Goal: Task Accomplishment & Management: Complete application form

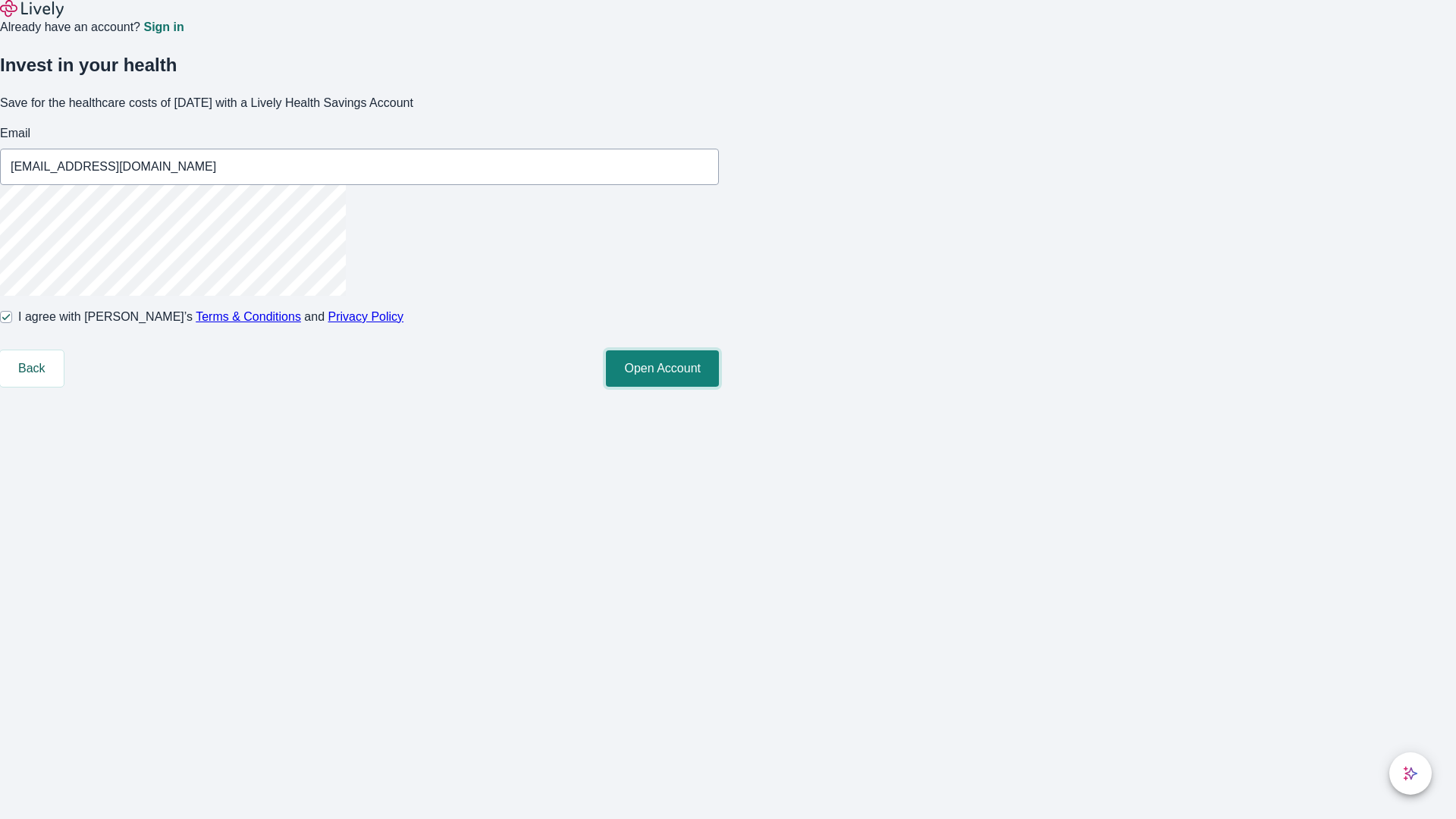
click at [719, 387] on button "Open Account" at bounding box center [662, 368] width 113 height 37
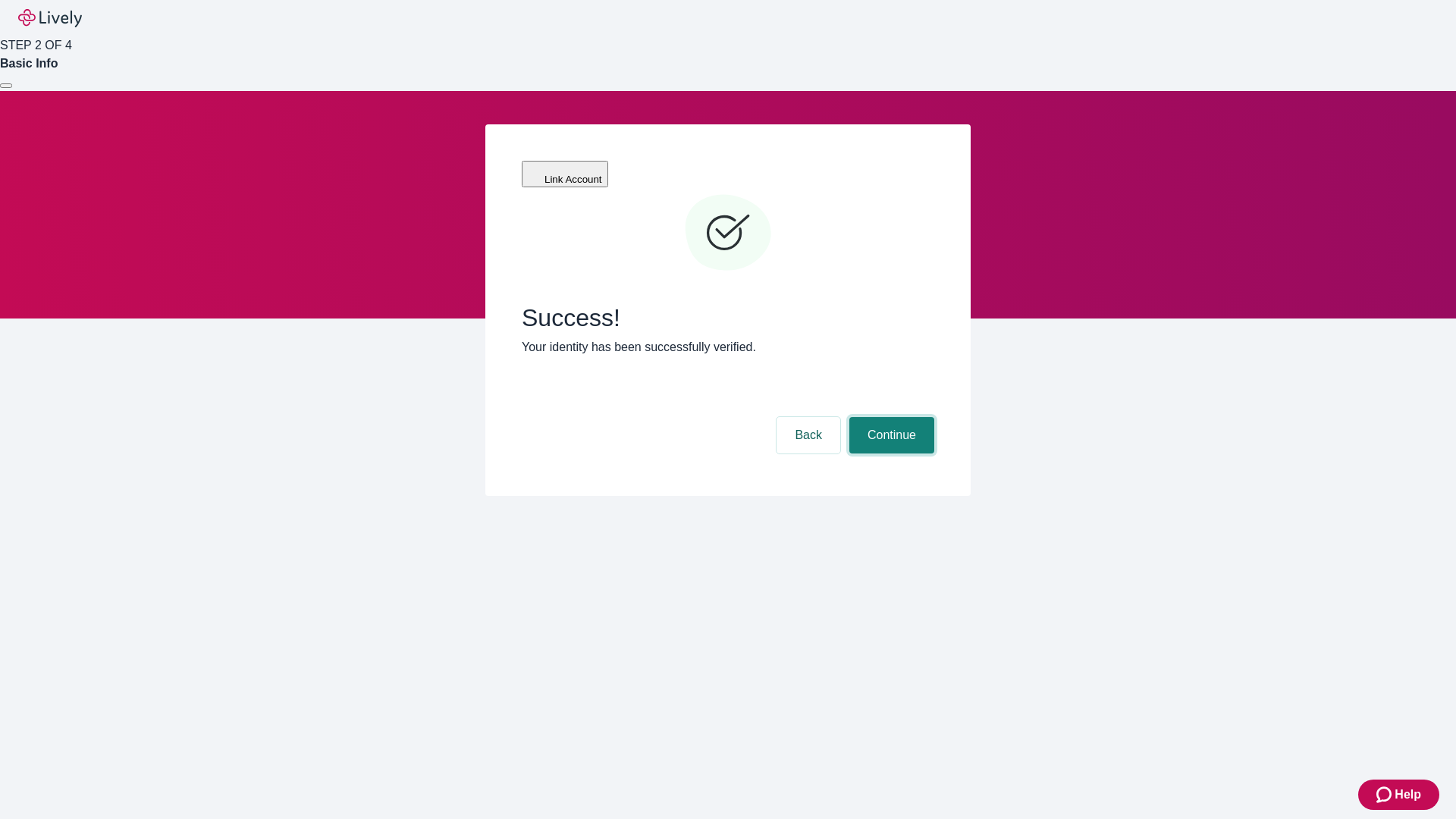
click at [889, 417] on button "Continue" at bounding box center [892, 435] width 85 height 37
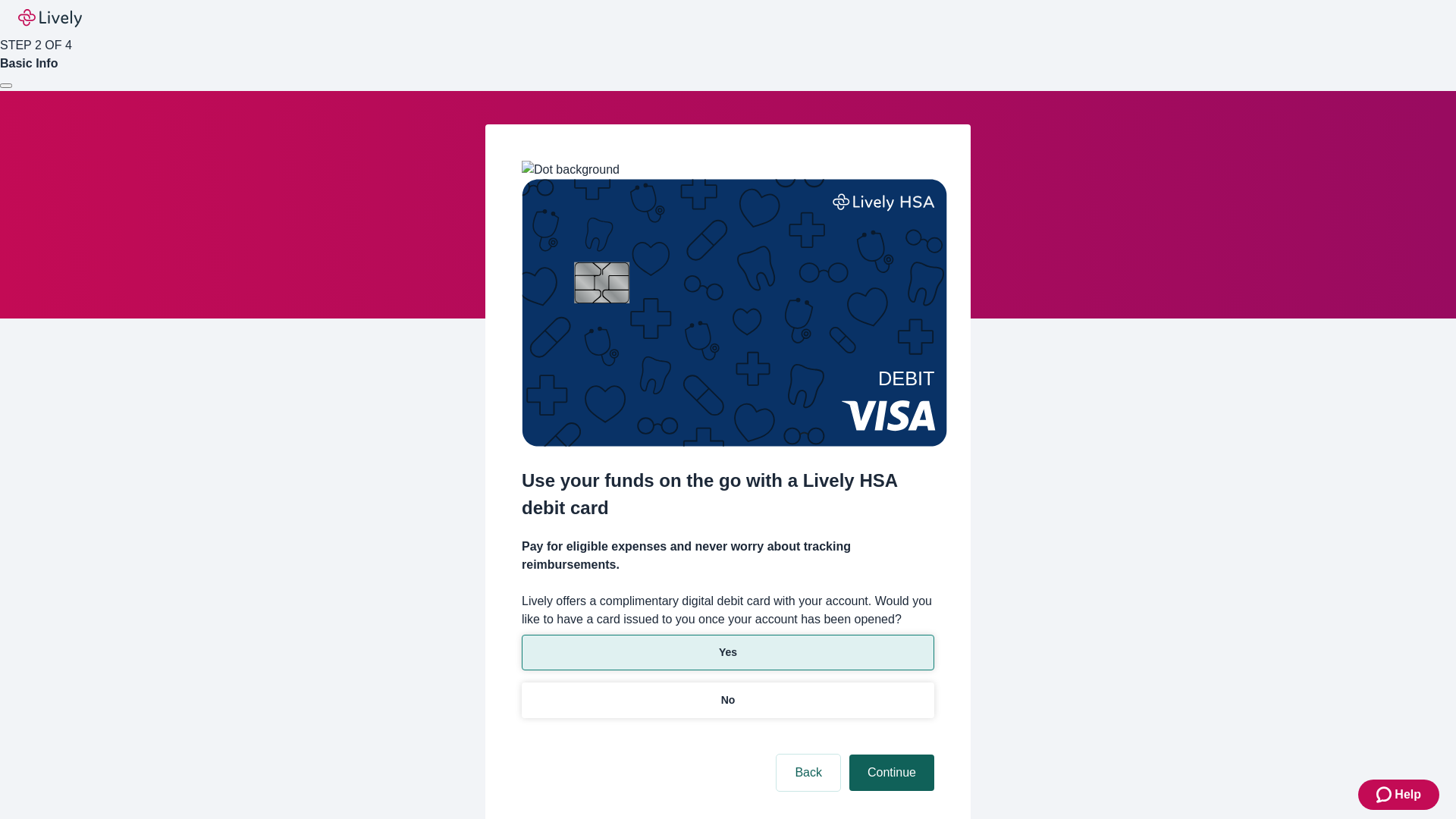
click at [727, 692] on p "No" at bounding box center [729, 700] width 15 height 16
click at [889, 755] on button "Continue" at bounding box center [892, 773] width 85 height 37
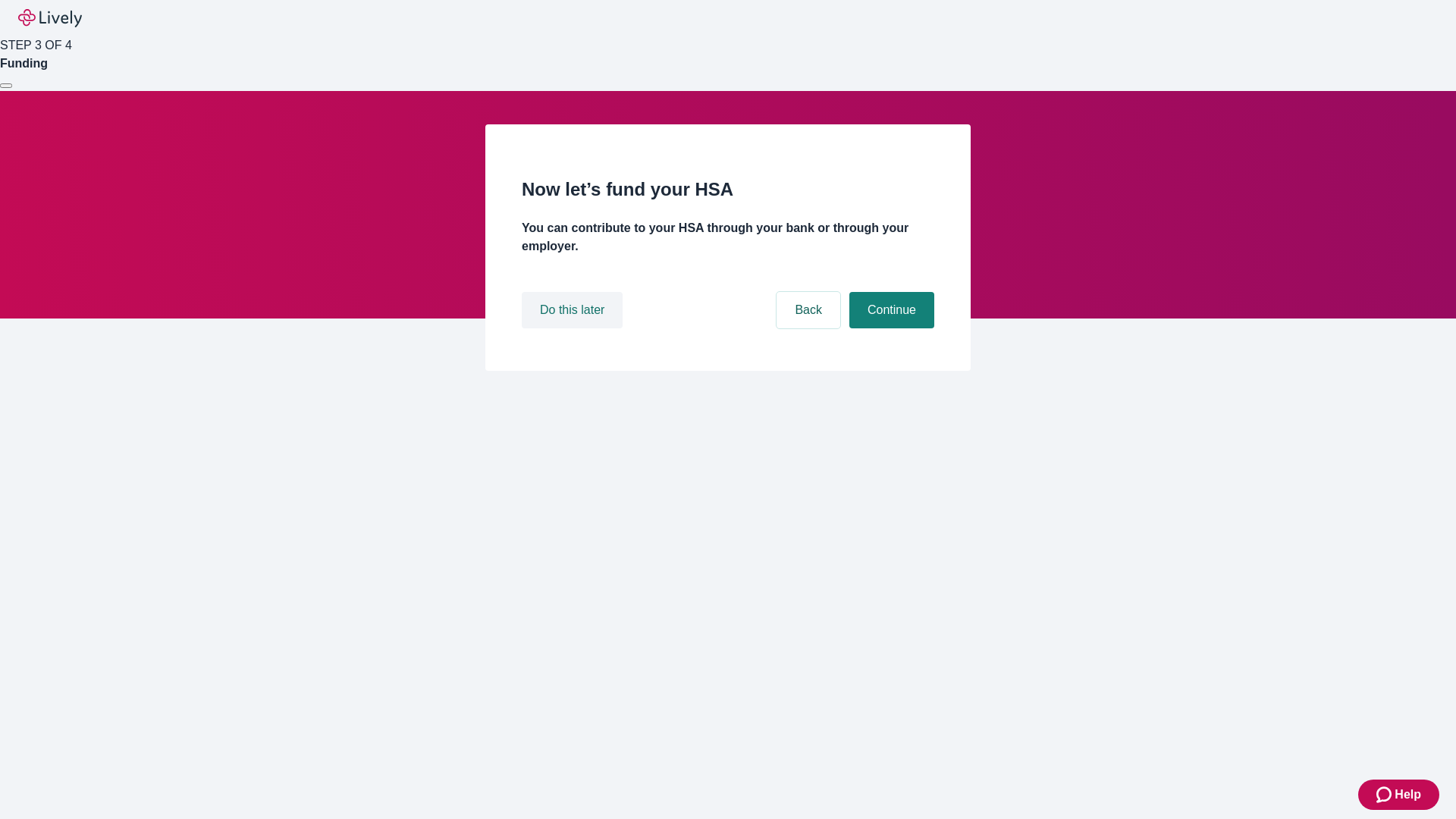
click at [574, 328] on button "Do this later" at bounding box center [572, 309] width 101 height 37
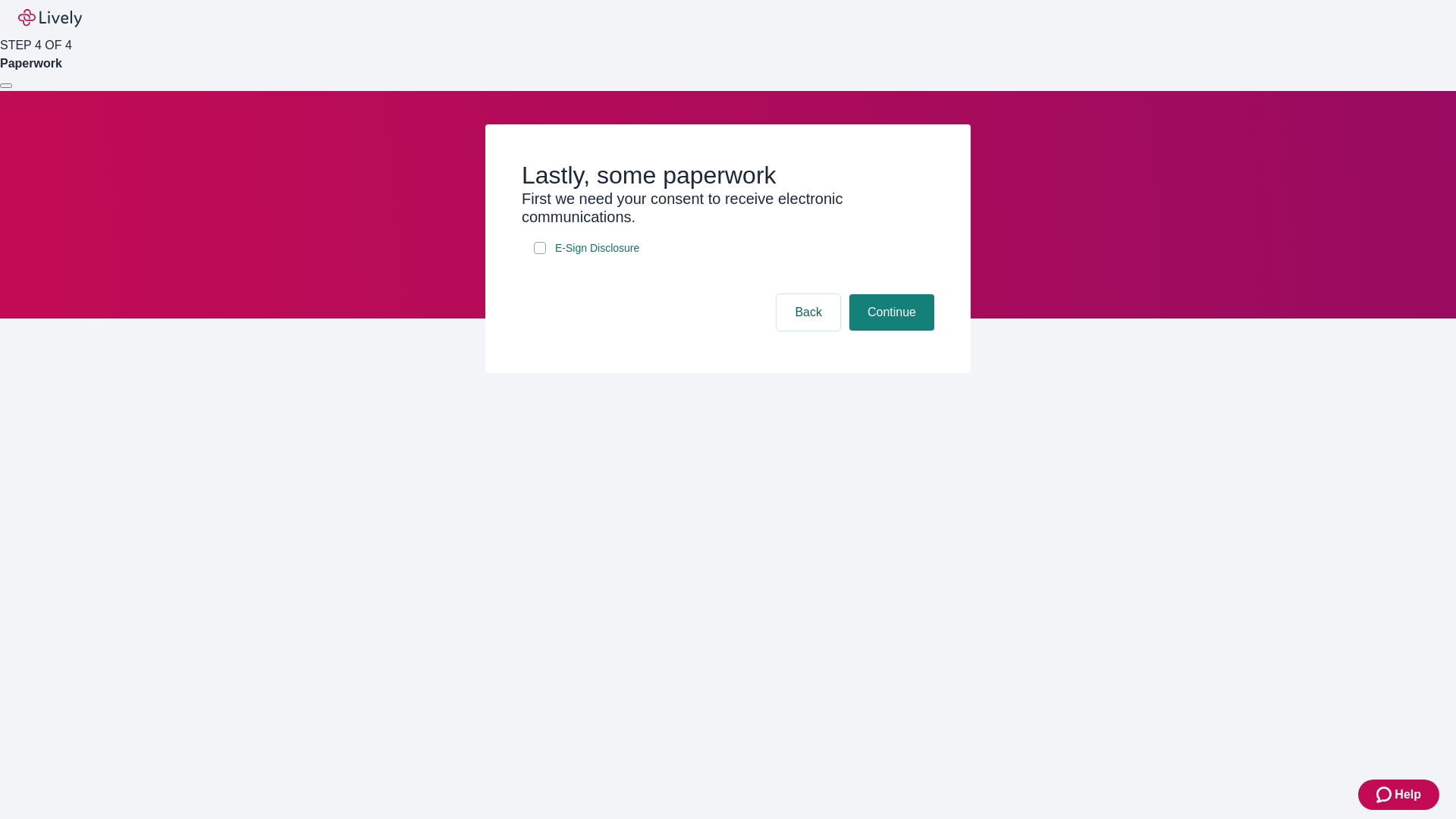
click at [540, 254] on input "E-Sign Disclosure" at bounding box center [540, 247] width 12 height 12
checkbox input "true"
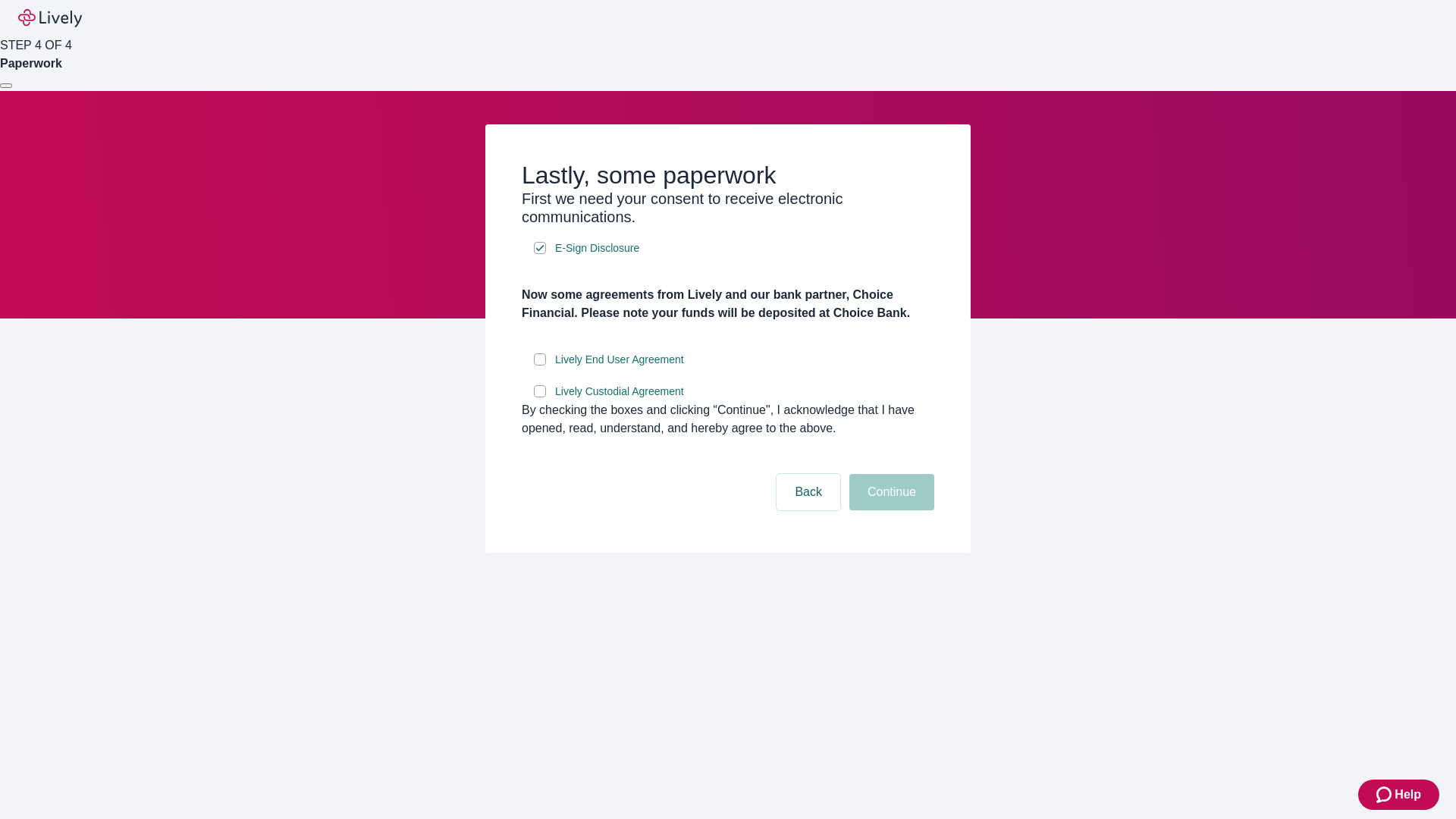
click at [540, 366] on input "Lively End User Agreement" at bounding box center [540, 359] width 12 height 12
checkbox input "true"
click at [540, 397] on input "Lively Custodial Agreement" at bounding box center [540, 391] width 12 height 12
checkbox input "true"
click at [889, 510] on button "Continue" at bounding box center [892, 492] width 85 height 37
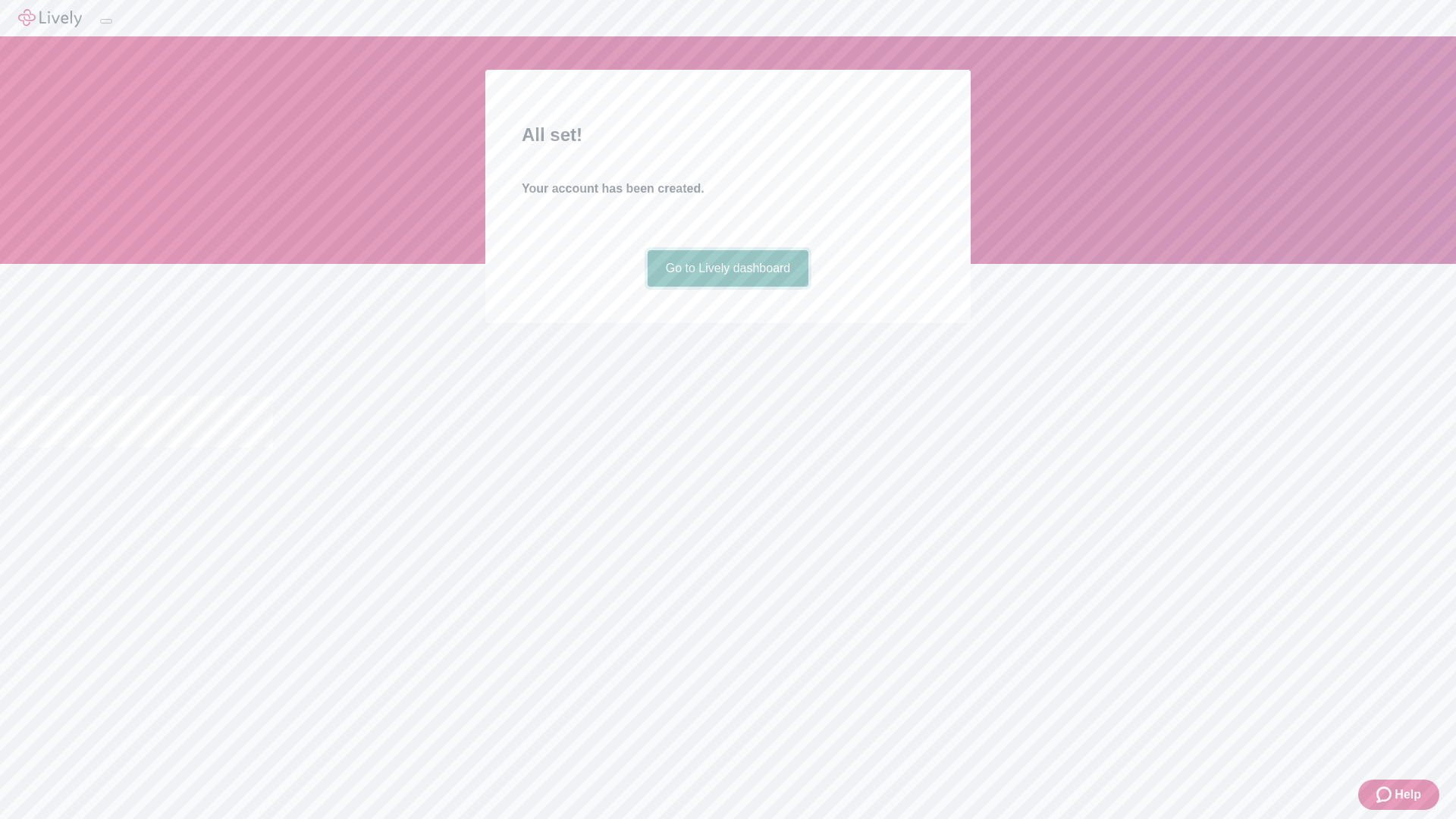
click at [727, 287] on link "Go to Lively dashboard" at bounding box center [728, 268] width 161 height 37
